Goal: Use online tool/utility: Utilize a website feature to perform a specific function

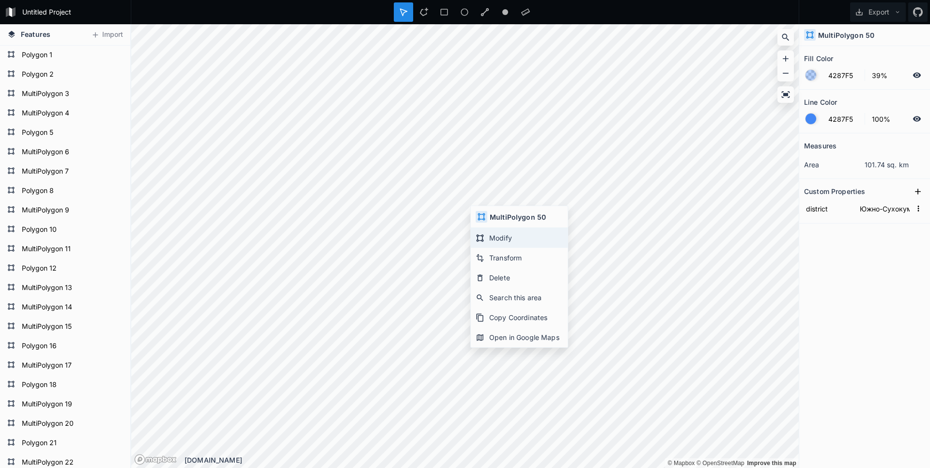
click at [489, 234] on div "Modify" at bounding box center [519, 238] width 97 height 20
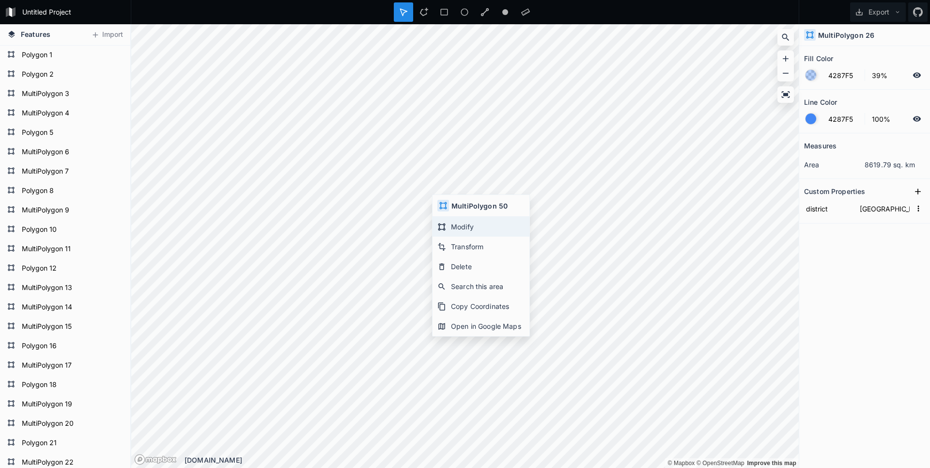
click at [447, 219] on div "Modify" at bounding box center [481, 227] width 97 height 20
type input "Ногайский район"
click at [446, 227] on icon at bounding box center [442, 229] width 9 height 9
click at [454, 222] on div "Modify" at bounding box center [480, 228] width 97 height 20
click at [448, 224] on div "Modify" at bounding box center [477, 230] width 97 height 20
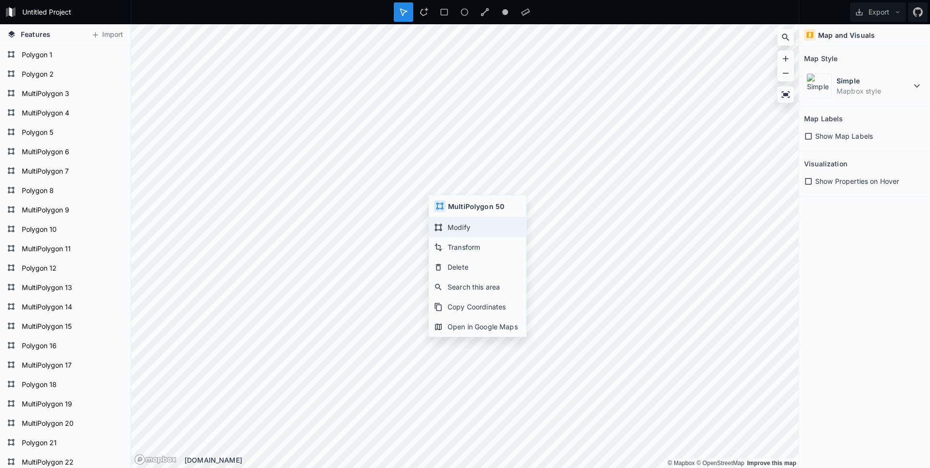
click at [445, 220] on div "Modify" at bounding box center [477, 227] width 97 height 20
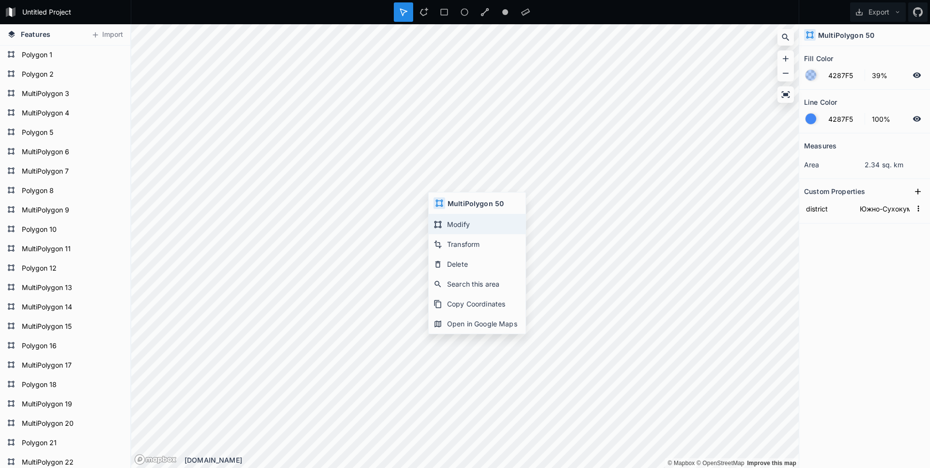
click at [446, 221] on div "Modify" at bounding box center [477, 224] width 97 height 20
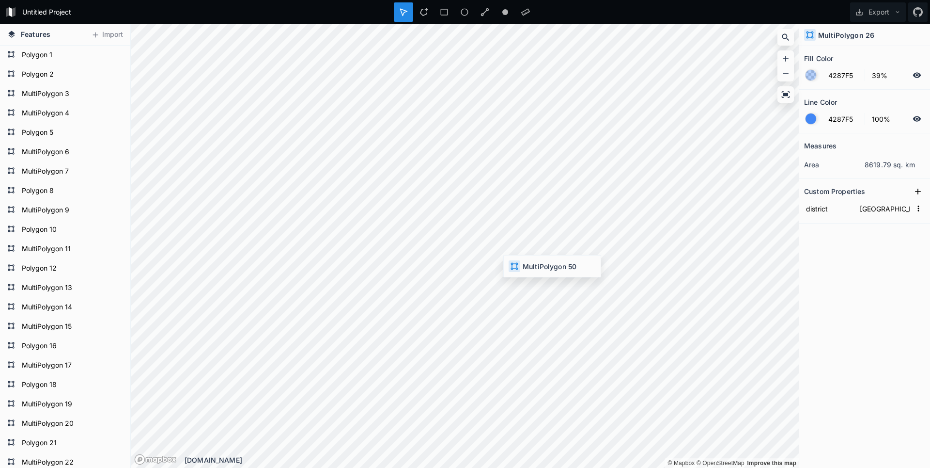
type input "Южно-Сухокумск"
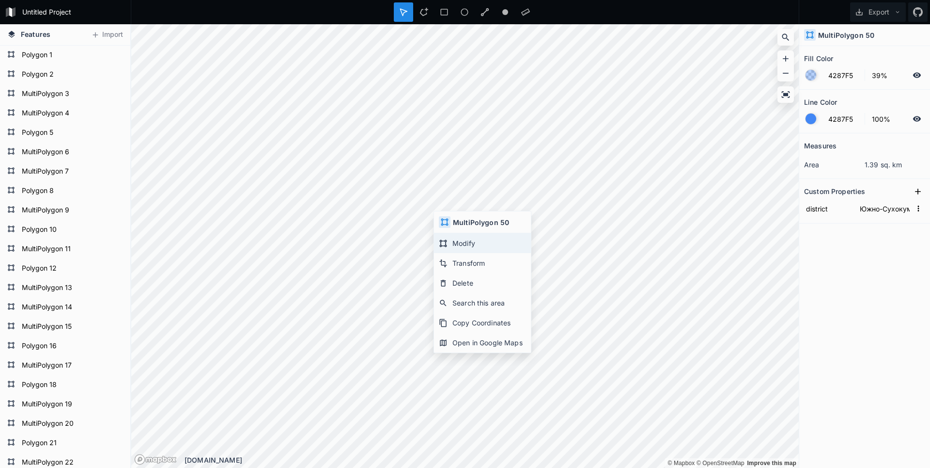
click at [468, 239] on div "Modify" at bounding box center [482, 243] width 97 height 20
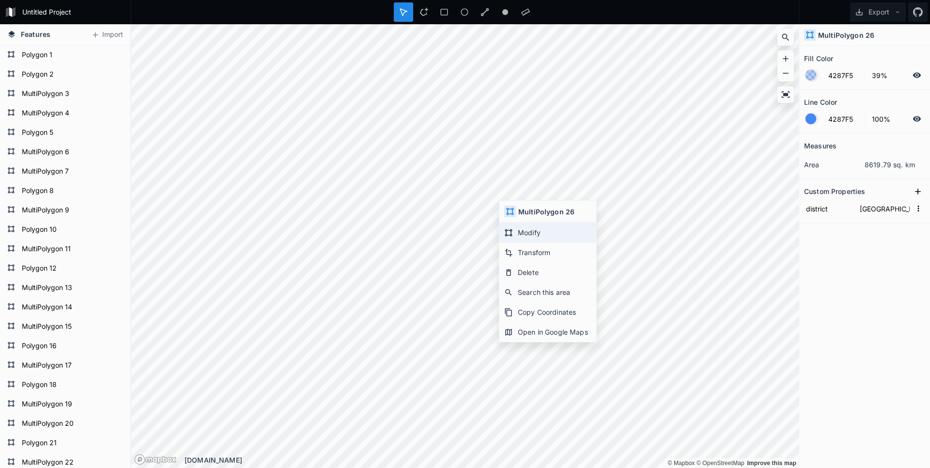
click at [520, 232] on div "Modify" at bounding box center [548, 232] width 97 height 20
type input "Южно-Сухокумск"
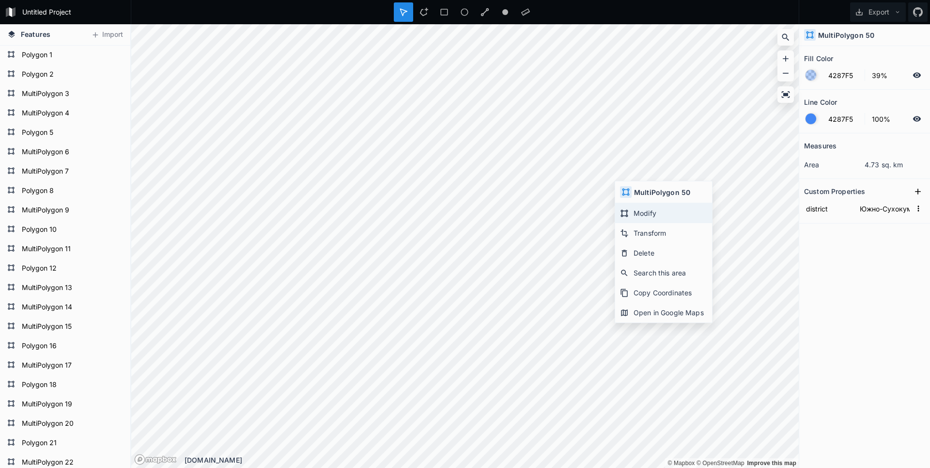
click at [639, 209] on div "Modify" at bounding box center [663, 213] width 97 height 20
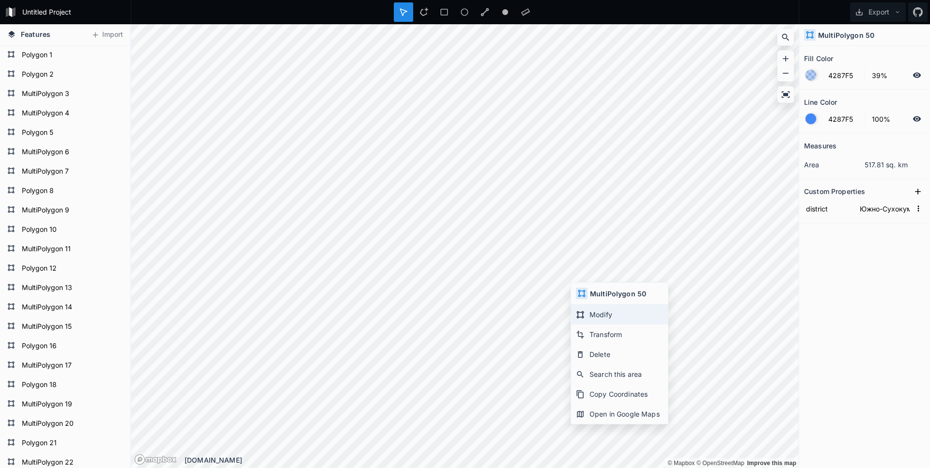
click at [595, 312] on div "Modify" at bounding box center [619, 314] width 97 height 20
type input "Южно-Сухокумск"
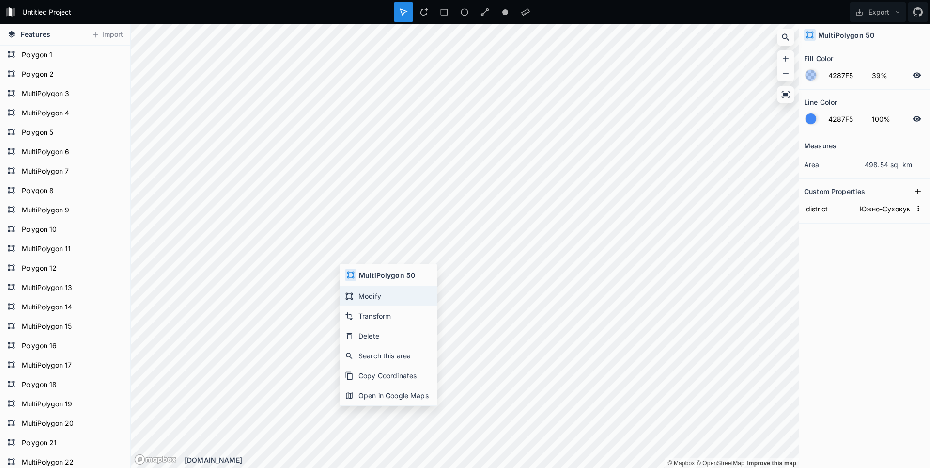
click at [362, 291] on div "Modify" at bounding box center [388, 296] width 97 height 20
type input "Южно-Сухокумск"
click at [393, 293] on div "Modify" at bounding box center [408, 296] width 97 height 20
click at [367, 294] on div "Modify" at bounding box center [386, 292] width 97 height 20
